Goal: Transaction & Acquisition: Purchase product/service

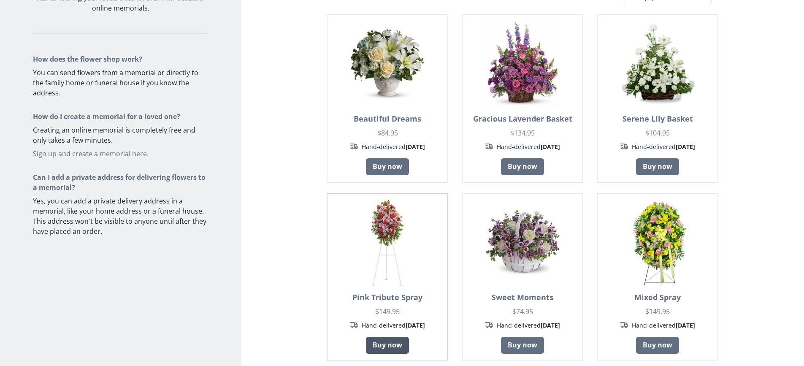
scroll to position [42, 0]
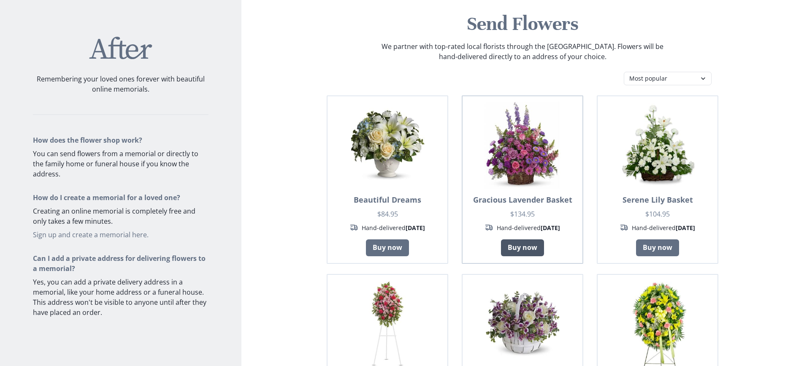
click at [519, 246] on link "Buy now" at bounding box center [522, 247] width 43 height 17
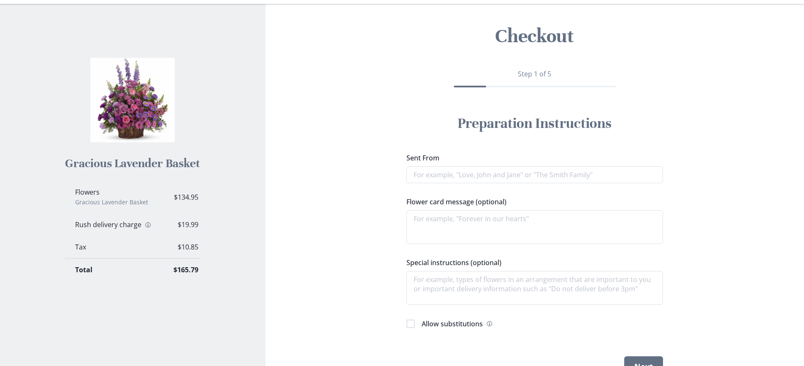
scroll to position [42, 0]
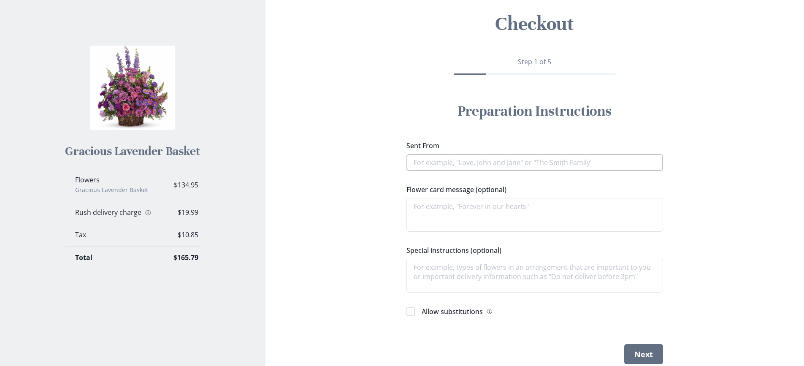
click at [434, 163] on input "Sent From" at bounding box center [534, 162] width 257 height 17
type textarea "x"
type input "b"
type textarea "x"
type input "be"
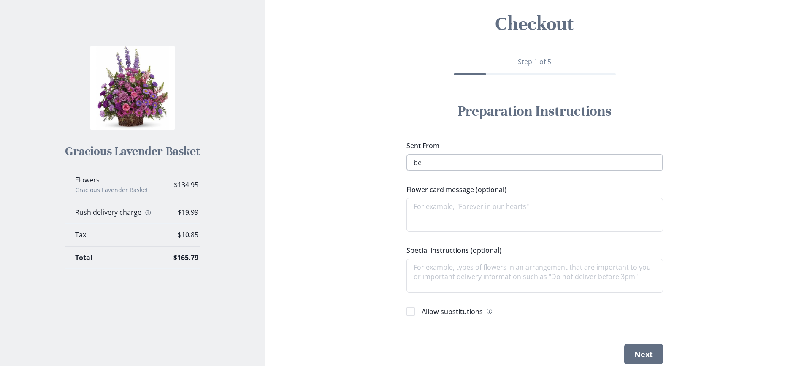
type textarea "x"
type input "[PERSON_NAME]"
type textarea "x"
type input "[PERSON_NAME]"
type textarea "x"
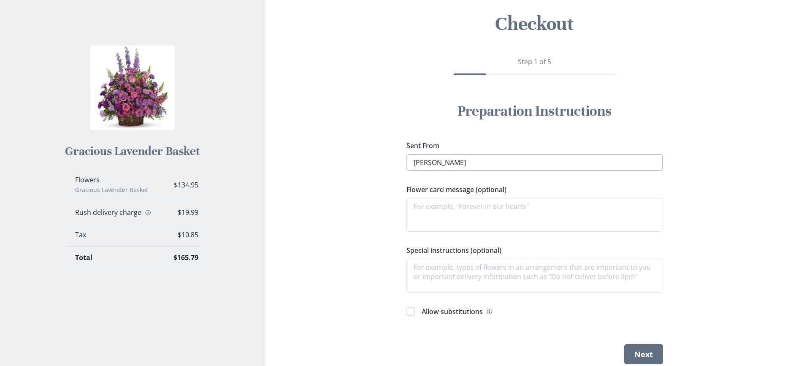
type textarea "i"
type textarea "x"
type textarea "i"
type textarea "x"
type textarea "i"
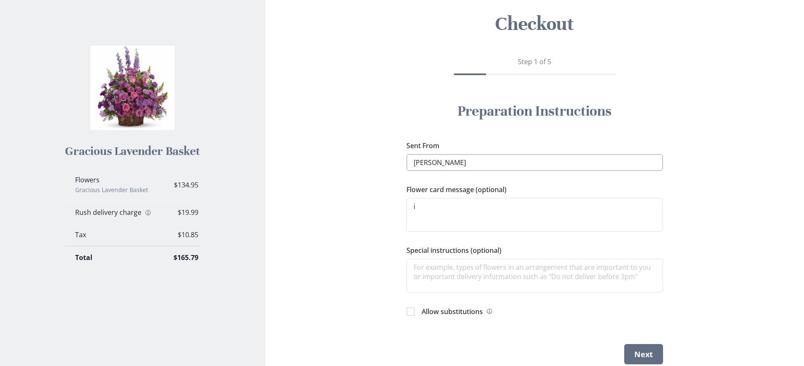
type textarea "x"
type textarea "in"
type textarea "x"
type textarea "in"
type textarea "x"
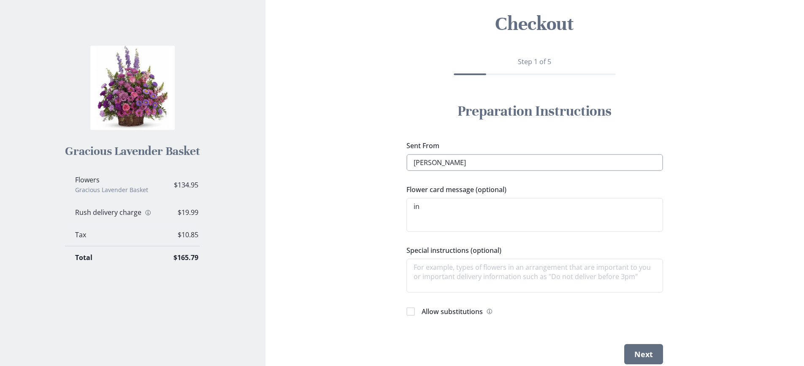
type textarea "in l"
type textarea "x"
type textarea "in lo"
type textarea "x"
type textarea "in lov"
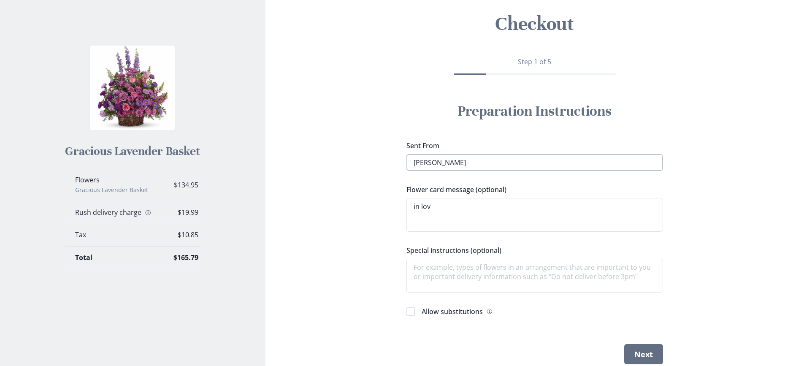
type textarea "x"
type textarea "in lovi"
type textarea "x"
type textarea "in loving"
type textarea "x"
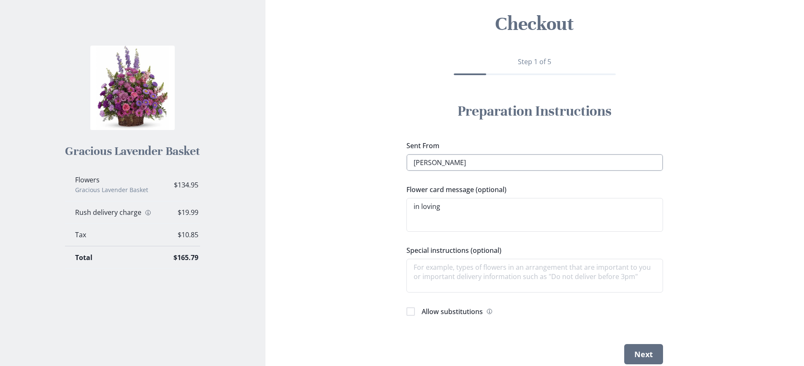
type textarea "in loving"
type textarea "x"
type textarea "in loving m"
type textarea "x"
type textarea "in loving me"
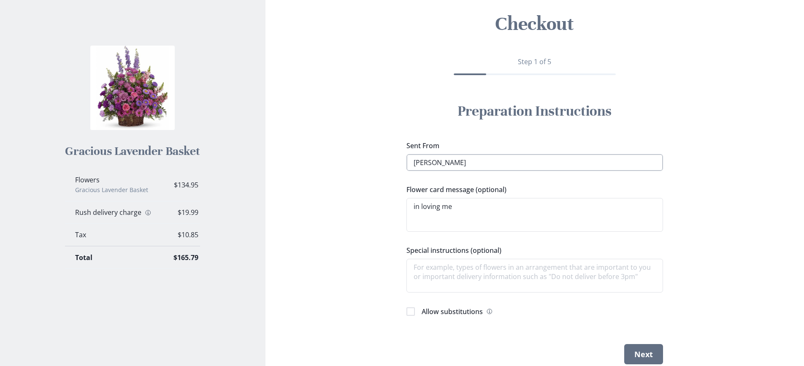
type textarea "x"
type textarea "in loving mem"
type textarea "x"
type textarea "in loving memo"
type textarea "x"
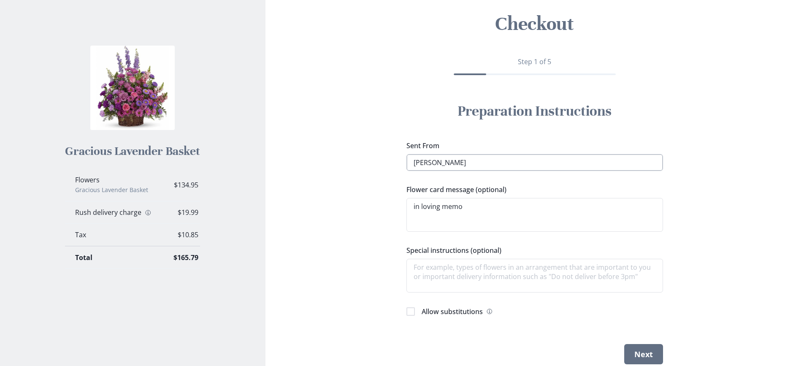
type textarea "in loving memor"
type textarea "x"
type textarea "in loving memory"
click at [475, 260] on textarea "Special instructions (optional)" at bounding box center [534, 276] width 257 height 34
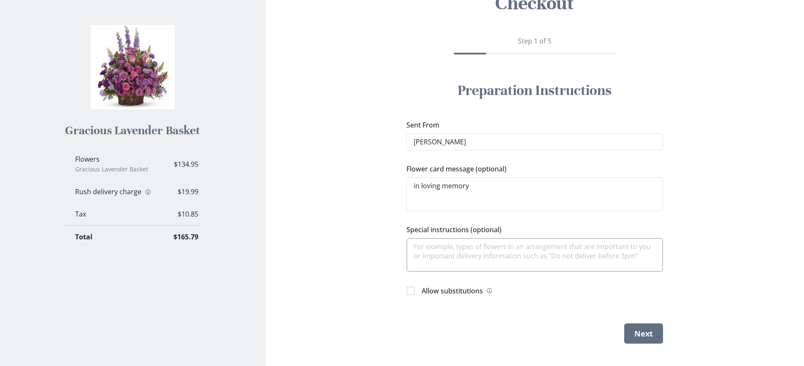
scroll to position [74, 0]
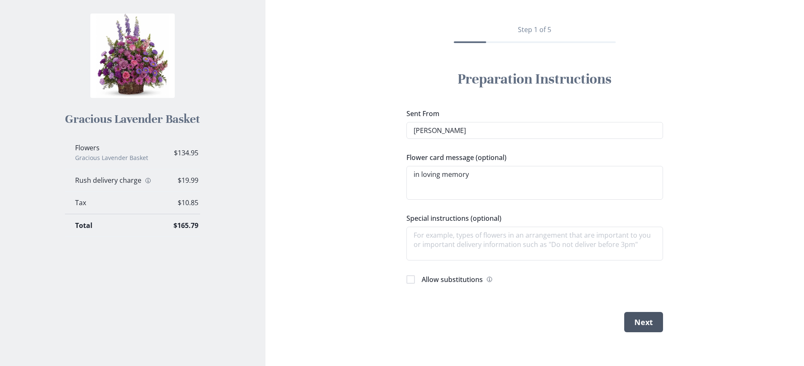
type textarea "x"
click at [660, 322] on button "Next" at bounding box center [643, 322] width 39 height 20
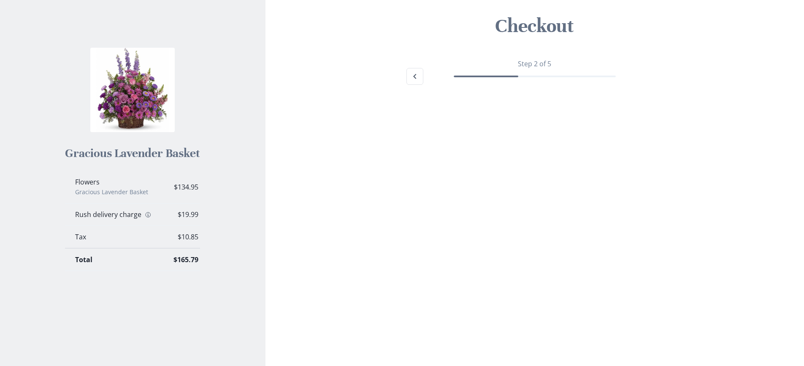
scroll to position [40, 0]
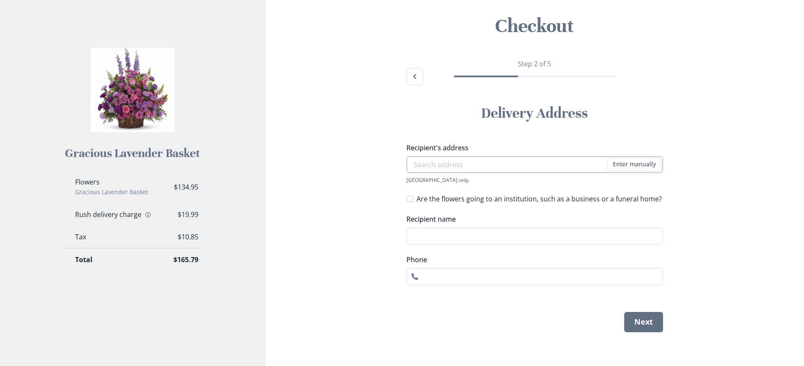
click at [554, 170] on input "Recipient's address" at bounding box center [534, 164] width 257 height 17
click at [542, 182] on div "[GEOGRAPHIC_DATA] only." at bounding box center [534, 179] width 257 height 7
click at [439, 169] on input "Recipient's address" at bounding box center [534, 164] width 257 height 17
click at [369, 168] on div "Checkout Step 2 of 5 Delivery Address Recipient's address Enter manually Addres…" at bounding box center [534, 170] width 525 height 352
click at [409, 200] on span at bounding box center [409, 198] width 7 height 7
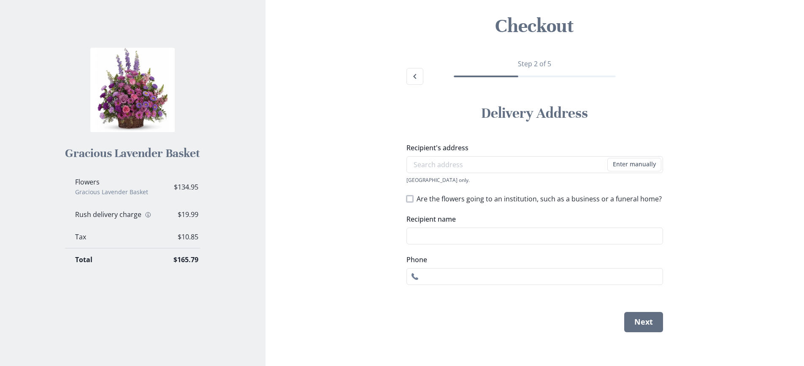
click at [406, 199] on input "Are the flowers going to an institution, such as a business or a funeral home?" at bounding box center [406, 198] width 0 height 0
checkbox input "true"
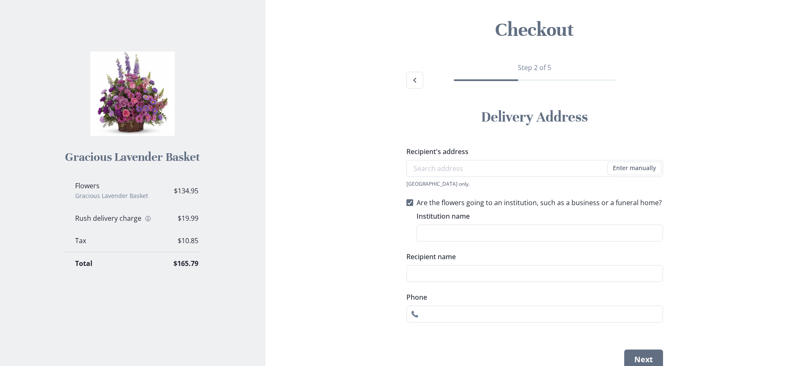
scroll to position [0, 0]
